Goal: Task Accomplishment & Management: Use online tool/utility

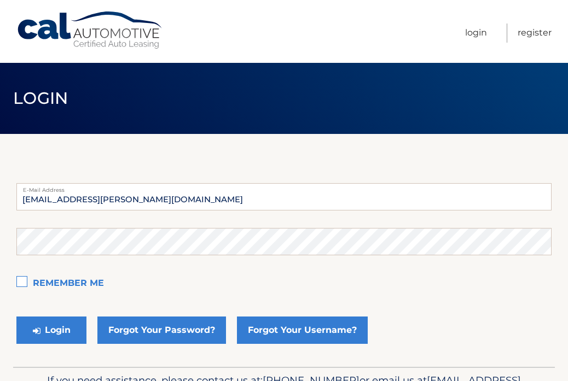
type input "[EMAIL_ADDRESS][PERSON_NAME][DOMAIN_NAME]"
click at [51, 330] on button "Login" at bounding box center [51, 330] width 70 height 27
click at [23, 282] on label "Remember Me" at bounding box center [283, 284] width 535 height 22
click at [0, 0] on input "Remember Me" at bounding box center [0, 0] width 0 height 0
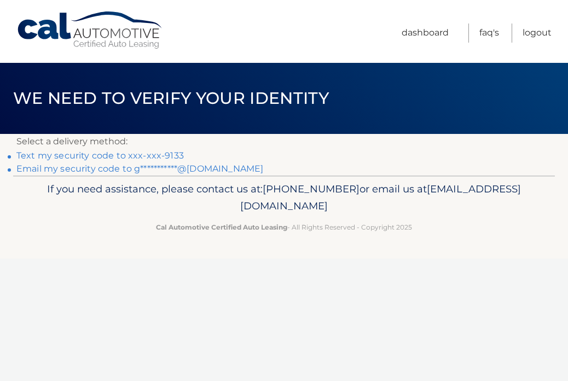
click at [59, 159] on link "Text my security code to xxx-xxx-9133" at bounding box center [99, 155] width 167 height 10
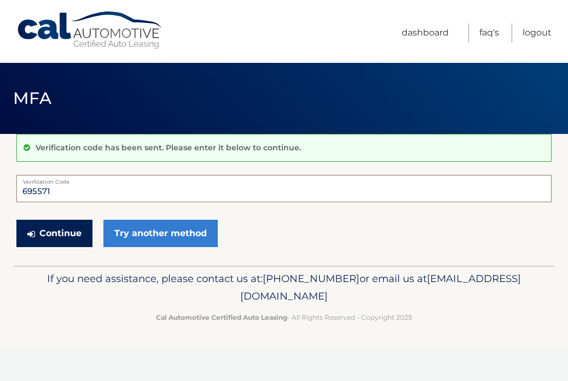
type input "695571"
click at [62, 229] on button "Continue" at bounding box center [54, 233] width 76 height 27
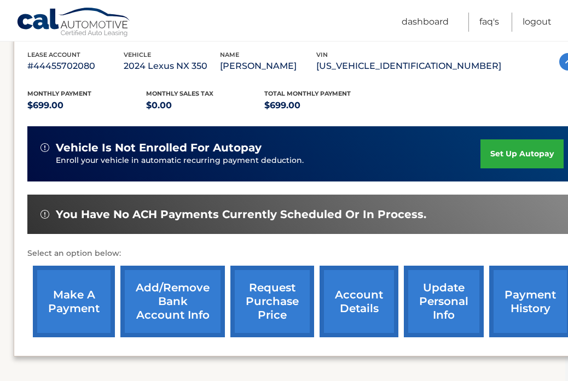
scroll to position [190, 1]
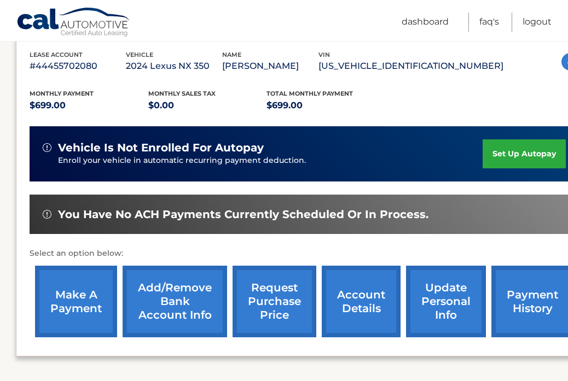
click at [76, 299] on link "make a payment" at bounding box center [76, 302] width 82 height 72
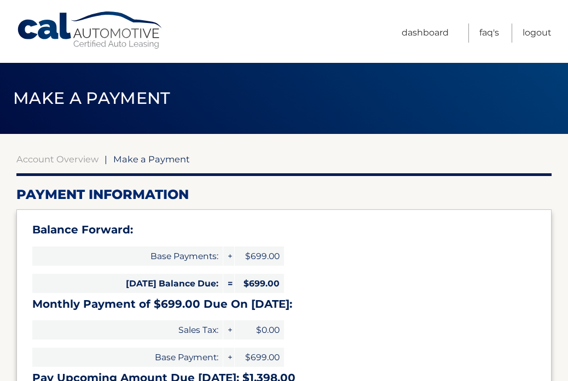
select select "Y2YwOTcyYTQtZDc5Ni00ZDhiLTg3OWEtMTBlYzVhMGI4OTRl"
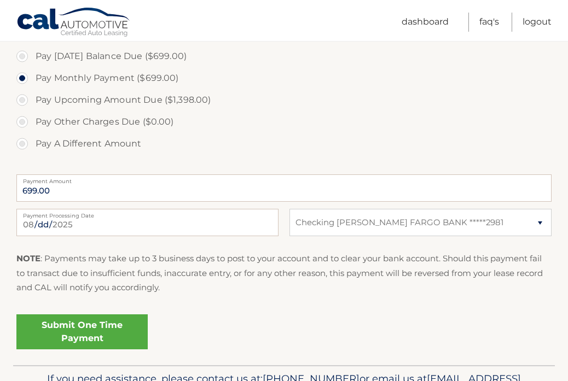
scroll to position [381, 0]
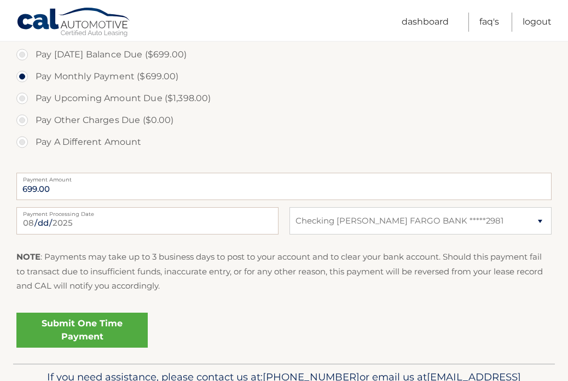
click at [86, 333] on link "Submit One Time Payment" at bounding box center [81, 330] width 131 height 35
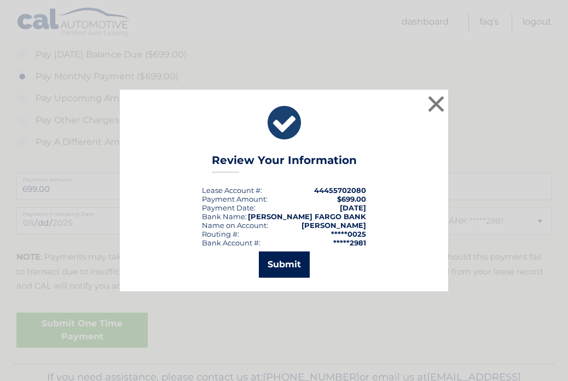
click at [280, 267] on button "Submit" at bounding box center [284, 265] width 51 height 26
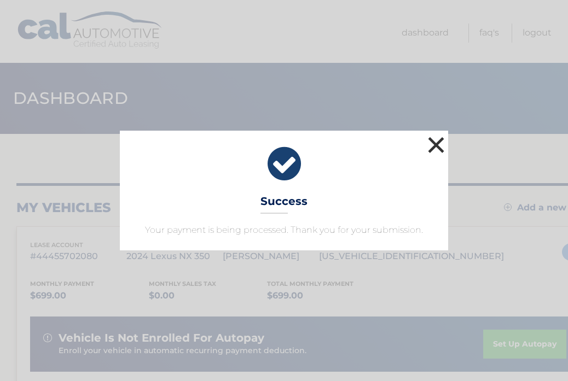
click at [436, 143] on button "×" at bounding box center [436, 145] width 22 height 22
